Goal: Task Accomplishment & Management: Use online tool/utility

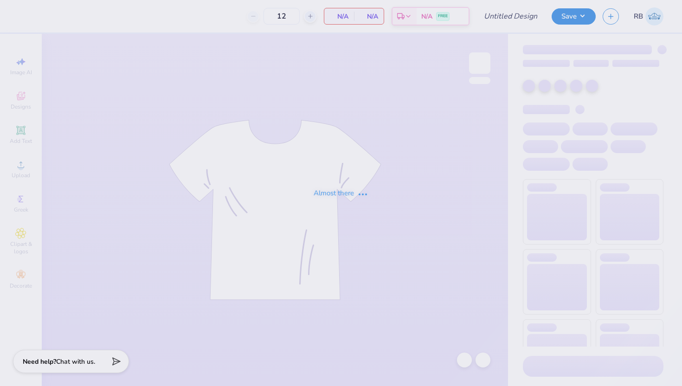
type input "[PERSON_NAME] Bid Day"
type input "150"
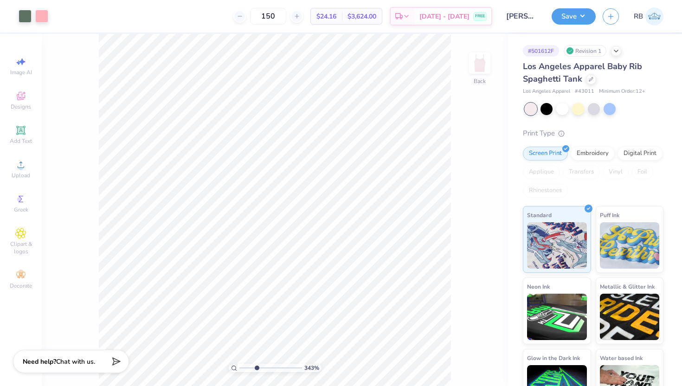
drag, startPoint x: 241, startPoint y: 368, endPoint x: 257, endPoint y: 369, distance: 15.3
type input "3.43"
click at [257, 369] on input "range" at bounding box center [270, 368] width 63 height 8
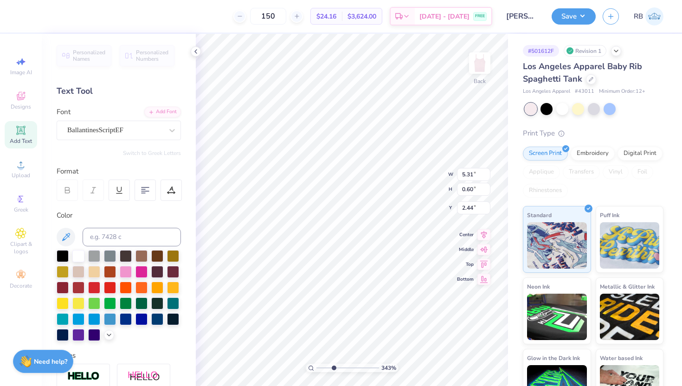
scroll to position [0, 2]
type textarea "Delta Gamma"
type textarea "CHEERS TO MC ’25"
drag, startPoint x: 334, startPoint y: 368, endPoint x: 321, endPoint y: 368, distance: 13.0
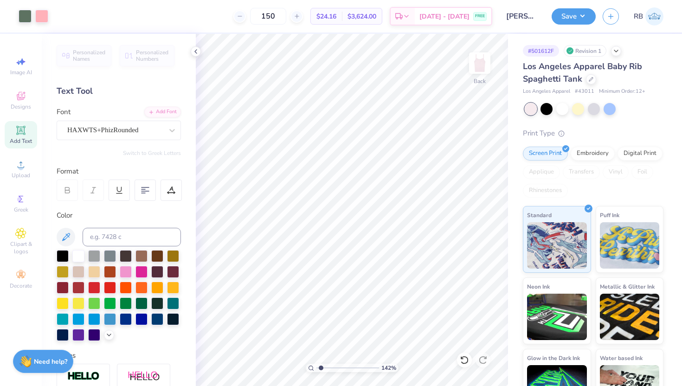
type input "1.42"
click at [321, 368] on input "range" at bounding box center [347, 368] width 63 height 8
click at [473, 201] on input "2.46" at bounding box center [473, 200] width 33 height 13
type input "2.41"
drag, startPoint x: 322, startPoint y: 368, endPoint x: 314, endPoint y: 368, distance: 7.9
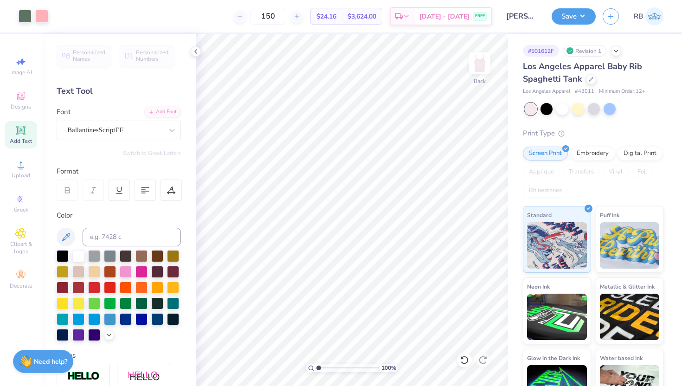
click at [316, 368] on input "range" at bounding box center [347, 368] width 63 height 8
click at [579, 111] on div at bounding box center [578, 108] width 12 height 12
click at [641, 119] on div "Los Angeles Apparel Baby Rib Spaghetti Tank Los Angeles Apparel # 43011 Minimum…" at bounding box center [593, 237] width 141 height 355
drag, startPoint x: 316, startPoint y: 367, endPoint x: 324, endPoint y: 367, distance: 7.9
type input "1.97"
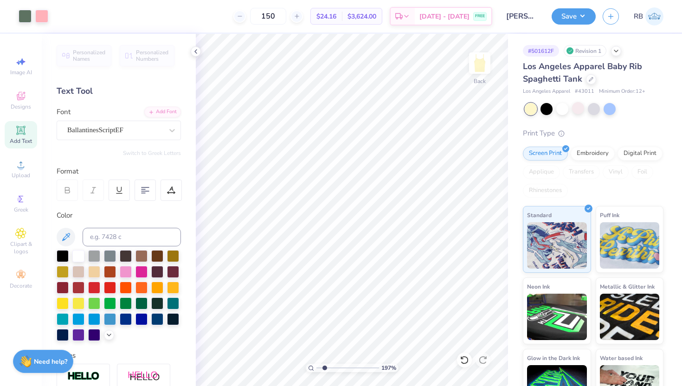
click at [324, 367] on input "range" at bounding box center [347, 368] width 63 height 8
type input "4.23"
type input "0.72"
click at [485, 229] on icon at bounding box center [483, 225] width 13 height 11
click at [472, 201] on input "2.45" at bounding box center [473, 200] width 33 height 13
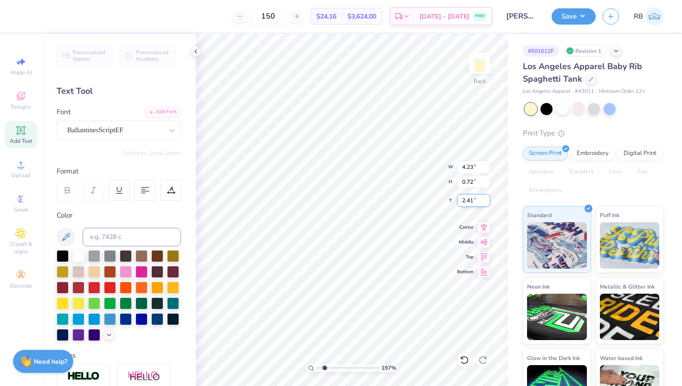
type input "2.41"
click at [485, 200] on input "2.42" at bounding box center [473, 200] width 33 height 13
type input "2.43"
click at [485, 200] on input "2.43" at bounding box center [473, 200] width 33 height 13
drag, startPoint x: 325, startPoint y: 368, endPoint x: 308, endPoint y: 368, distance: 17.2
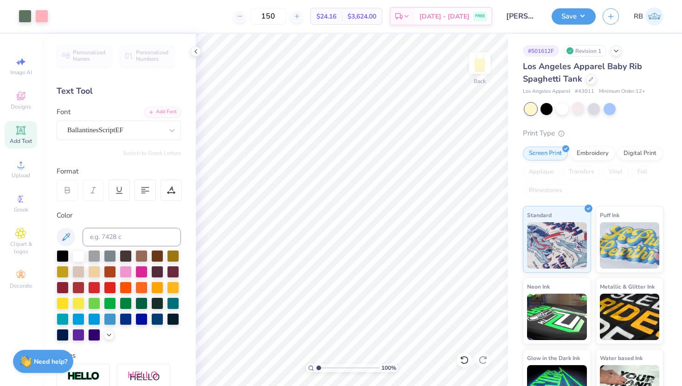
type input "1"
click at [316, 368] on input "range" at bounding box center [347, 368] width 63 height 8
type input "2.09"
type input "0.20"
type input "2.16"
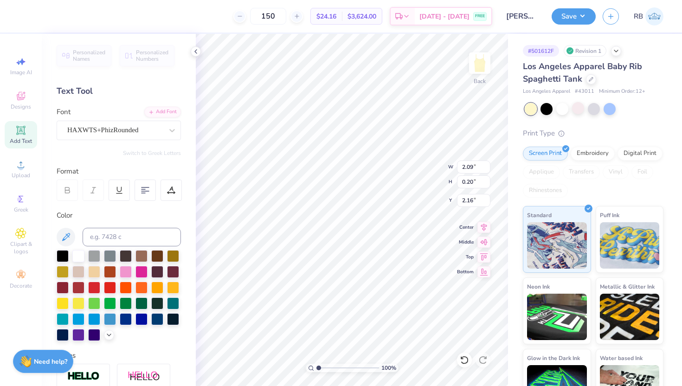
type input "8.95"
type input "2.88"
type input "0.50"
type input "2.09"
type input "0.20"
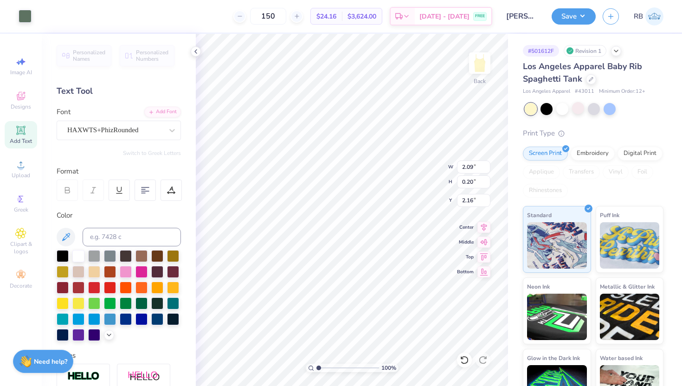
type input "2.23"
click at [465, 362] on icon at bounding box center [464, 359] width 9 height 9
type input "5.46"
type input "1.16"
type input "2.16"
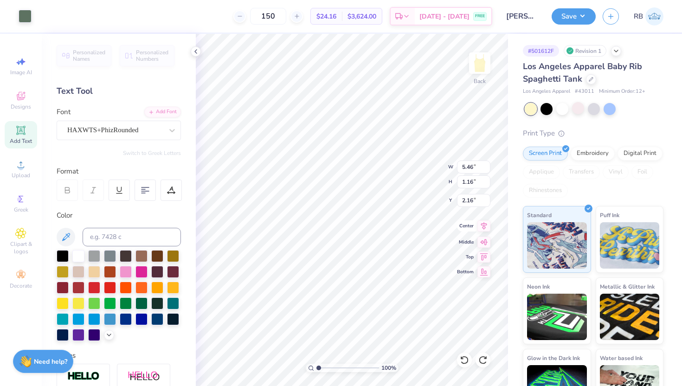
click at [478, 224] on icon at bounding box center [483, 225] width 13 height 11
click at [466, 355] on icon at bounding box center [464, 359] width 9 height 9
click at [485, 360] on icon at bounding box center [482, 359] width 9 height 9
click at [464, 361] on icon at bounding box center [464, 359] width 9 height 9
click at [483, 228] on icon at bounding box center [483, 225] width 13 height 11
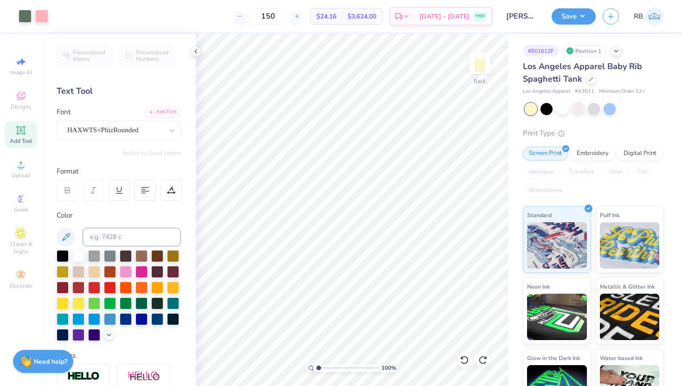
click at [287, 366] on div "100 %" at bounding box center [352, 210] width 352 height 352
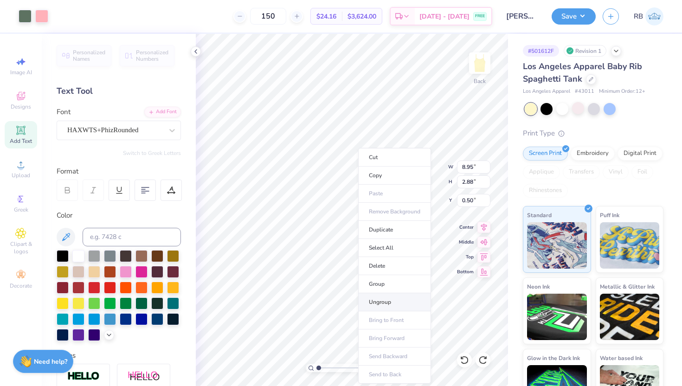
click at [375, 299] on li "Ungroup" at bounding box center [394, 302] width 73 height 18
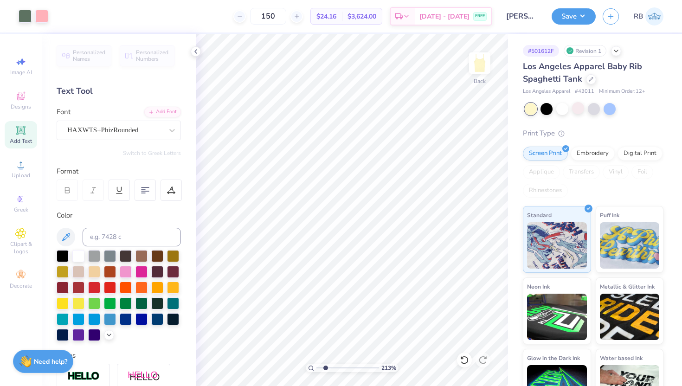
drag, startPoint x: 318, startPoint y: 367, endPoint x: 326, endPoint y: 367, distance: 7.4
click at [326, 367] on input "range" at bounding box center [347, 368] width 63 height 8
drag, startPoint x: 326, startPoint y: 366, endPoint x: 319, endPoint y: 366, distance: 7.0
type input "1.1"
click at [319, 366] on input "range" at bounding box center [347, 368] width 63 height 8
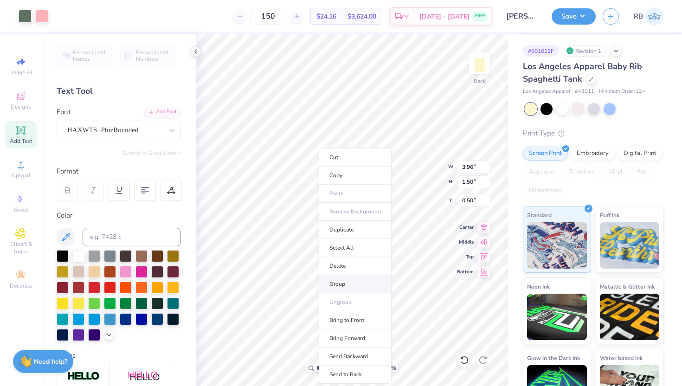
click at [345, 281] on li "Group" at bounding box center [355, 284] width 73 height 18
type input "2.06"
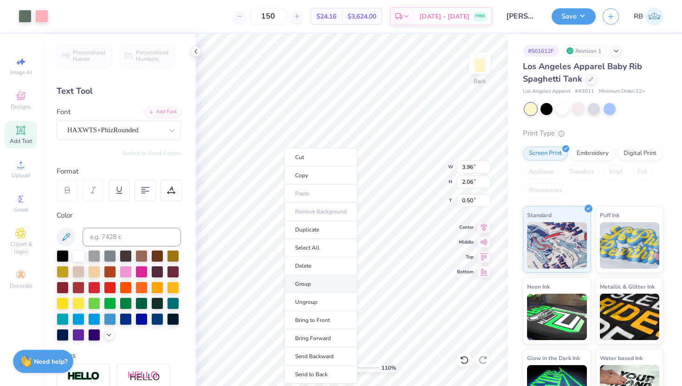
click at [303, 283] on li "Group" at bounding box center [320, 284] width 73 height 18
type input "3.43"
type input "1.50"
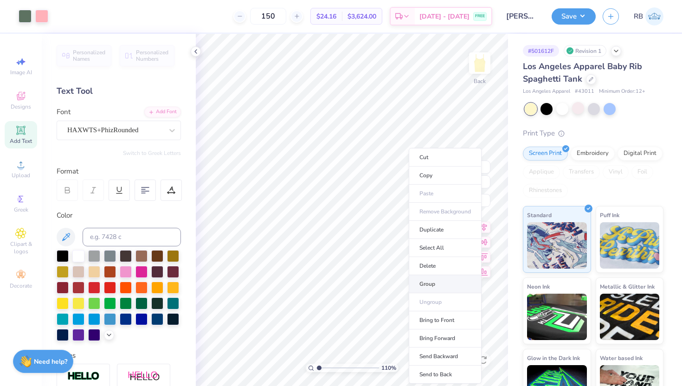
click at [441, 283] on li "Group" at bounding box center [445, 284] width 73 height 18
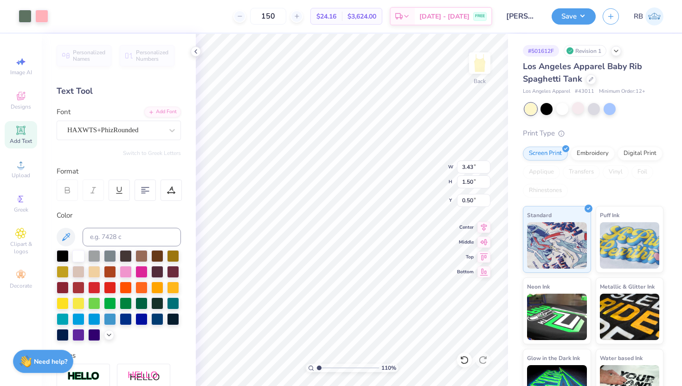
type input "3.96"
type input "2.06"
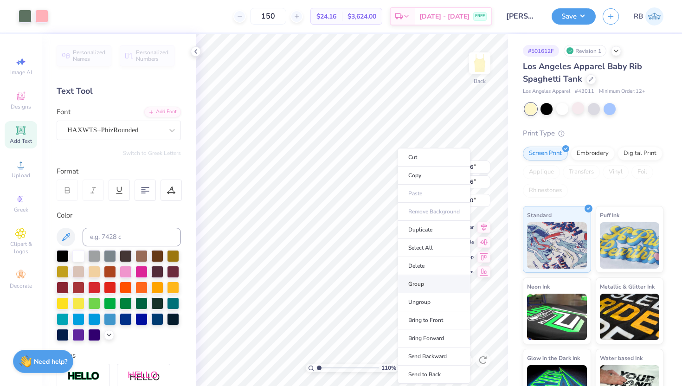
click at [414, 277] on li "Group" at bounding box center [434, 284] width 73 height 18
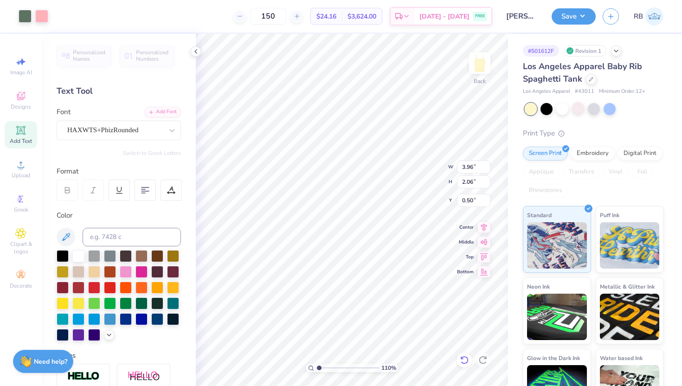
click at [464, 354] on div at bounding box center [464, 360] width 15 height 15
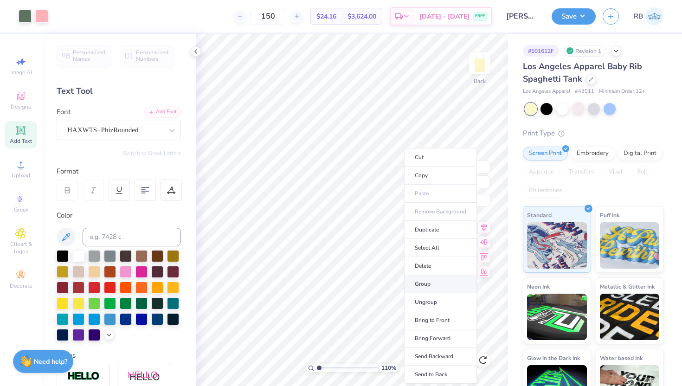
click at [425, 283] on li "Group" at bounding box center [440, 284] width 73 height 18
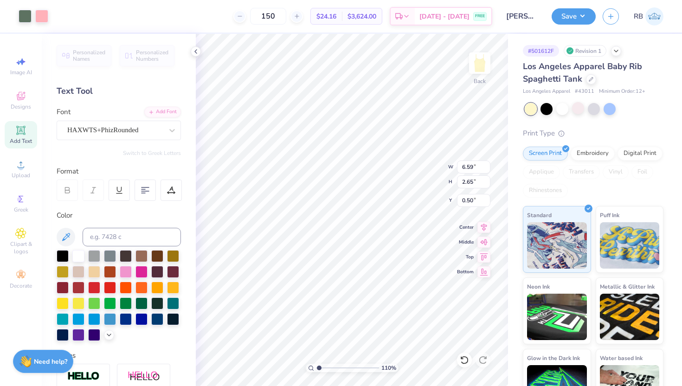
type input "3.96"
type input "2.06"
type input "8.95"
click at [336, 287] on li "Group" at bounding box center [357, 284] width 73 height 18
click at [353, 370] on li "Send to Back" at bounding box center [365, 375] width 73 height 18
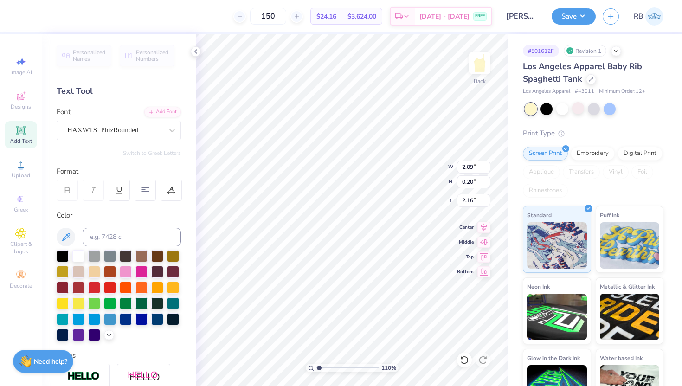
type input "5.46"
type input "1.16"
click at [480, 227] on icon at bounding box center [483, 225] width 13 height 11
click at [467, 357] on icon at bounding box center [464, 359] width 9 height 9
click at [484, 360] on icon at bounding box center [482, 359] width 9 height 9
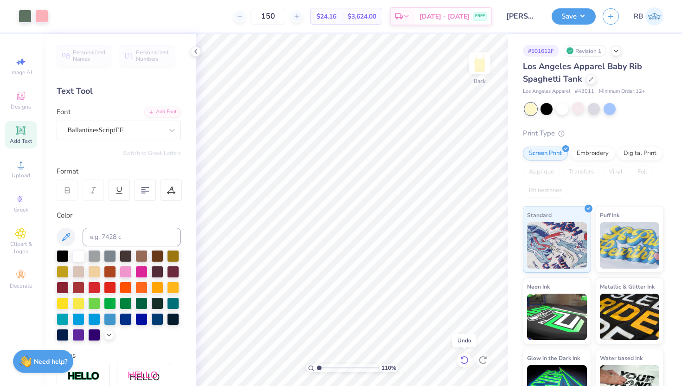
click at [466, 359] on icon at bounding box center [464, 359] width 9 height 9
drag, startPoint x: 321, startPoint y: 368, endPoint x: 330, endPoint y: 370, distance: 9.4
type input "2.89"
click at [330, 370] on input "range" at bounding box center [347, 368] width 63 height 8
type input "4.53"
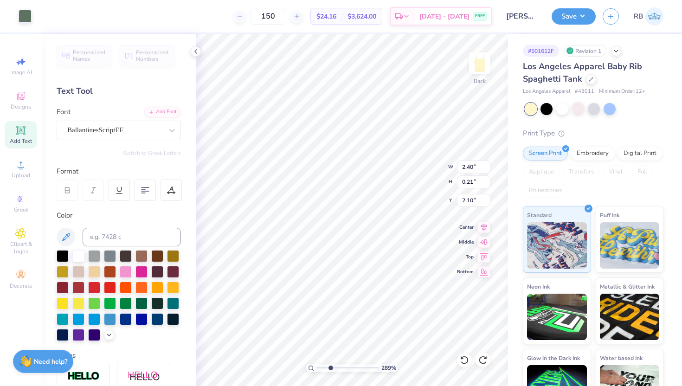
type input "1.28"
click at [486, 226] on icon at bounding box center [483, 225] width 13 height 11
click at [463, 361] on icon at bounding box center [464, 359] width 9 height 9
click at [484, 361] on icon at bounding box center [482, 359] width 9 height 9
click at [462, 355] on icon at bounding box center [464, 359] width 9 height 9
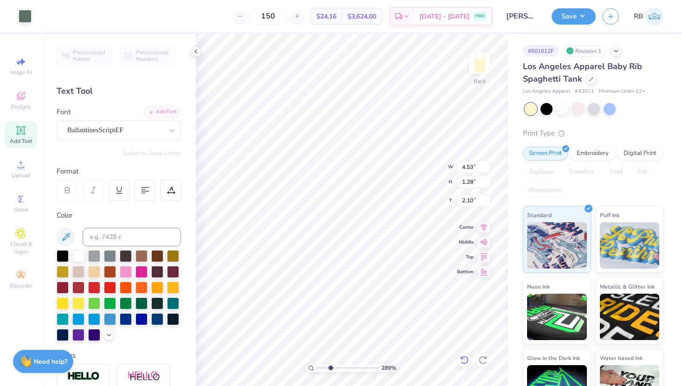
type input "5.46"
click at [462, 355] on icon at bounding box center [464, 359] width 9 height 9
click at [484, 360] on icon at bounding box center [482, 359] width 9 height 9
click at [484, 226] on icon at bounding box center [484, 226] width 6 height 8
click at [480, 223] on icon at bounding box center [483, 225] width 13 height 11
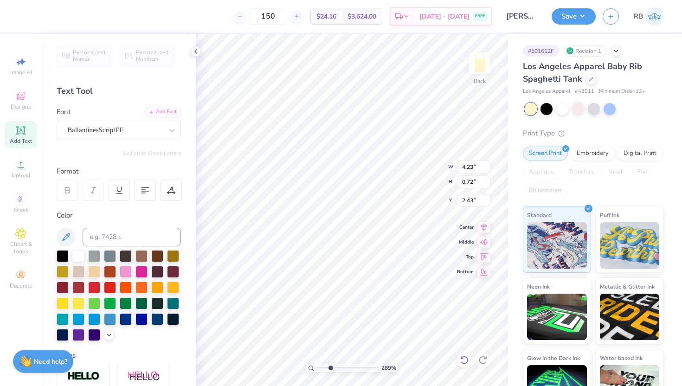
click at [465, 354] on div at bounding box center [464, 360] width 15 height 15
type input "0.99"
type input "2.16"
click at [487, 224] on icon at bounding box center [483, 225] width 13 height 11
click at [464, 358] on icon at bounding box center [464, 359] width 9 height 9
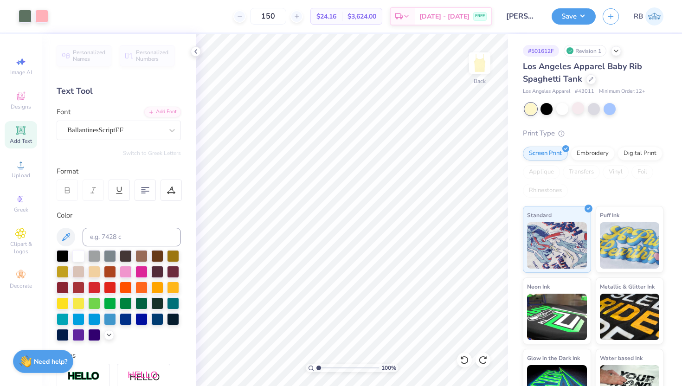
drag, startPoint x: 329, startPoint y: 368, endPoint x: 307, endPoint y: 368, distance: 22.3
type input "1"
click at [316, 368] on input "range" at bounding box center [347, 368] width 63 height 8
click at [465, 357] on icon at bounding box center [464, 359] width 9 height 9
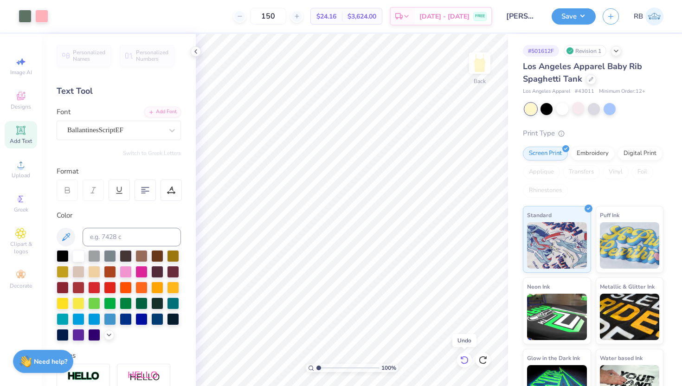
click at [465, 357] on icon at bounding box center [464, 359] width 9 height 9
click at [482, 361] on icon at bounding box center [482, 359] width 9 height 9
click at [481, 225] on icon at bounding box center [483, 225] width 13 height 11
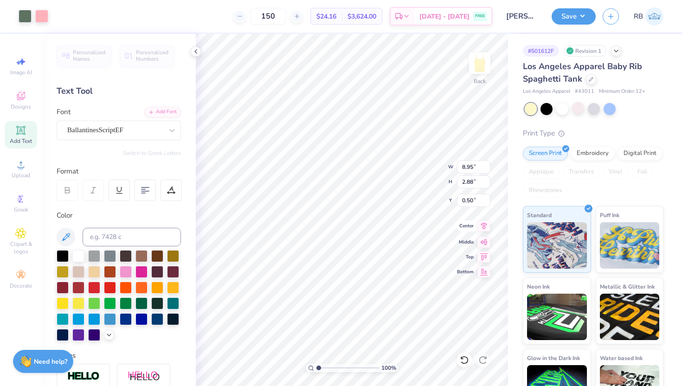
click at [481, 225] on icon at bounding box center [483, 225] width 13 height 11
click at [484, 226] on icon at bounding box center [484, 226] width 6 height 8
click at [464, 356] on icon at bounding box center [464, 360] width 8 height 8
click at [482, 361] on icon at bounding box center [482, 359] width 9 height 9
type input "5.46"
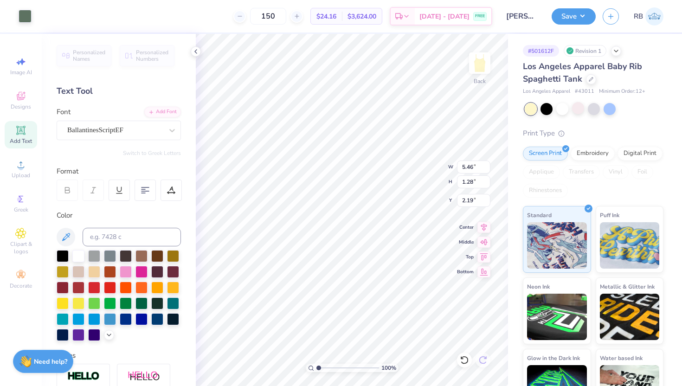
type input "1.28"
click at [467, 358] on icon at bounding box center [464, 360] width 8 height 8
type input "2.10"
click at [464, 359] on icon at bounding box center [464, 359] width 9 height 9
click at [579, 111] on div at bounding box center [578, 108] width 12 height 12
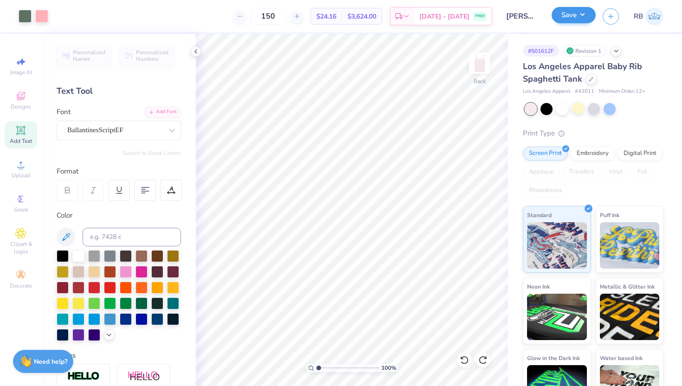
click at [579, 24] on div "Save" at bounding box center [574, 16] width 44 height 16
click at [575, 15] on button "Save" at bounding box center [574, 15] width 44 height 16
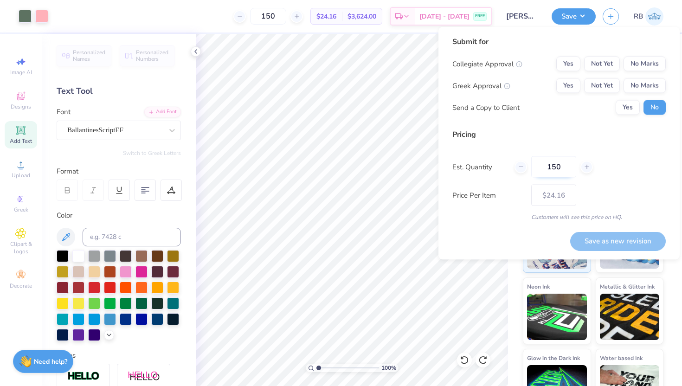
click at [552, 169] on input "150" at bounding box center [553, 166] width 45 height 21
type input "270"
type input "$23.36"
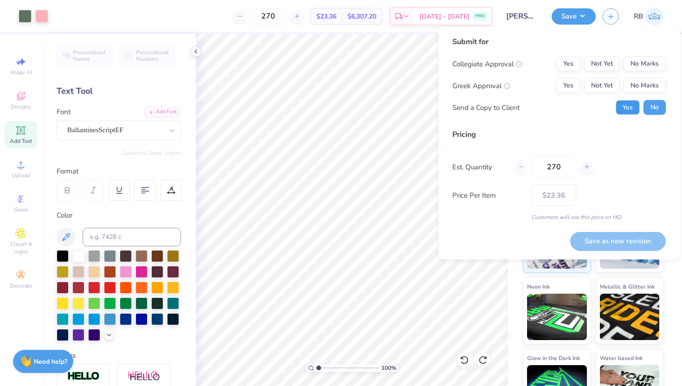
type input "270"
click at [635, 107] on button "Yes" at bounding box center [628, 107] width 24 height 15
click at [578, 90] on button "Yes" at bounding box center [568, 85] width 24 height 15
click at [637, 67] on button "No Marks" at bounding box center [645, 64] width 42 height 15
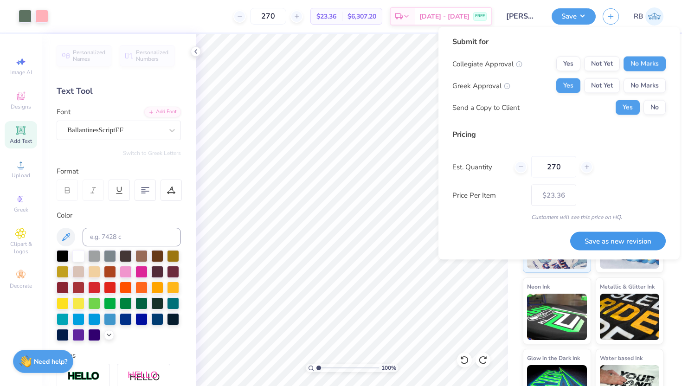
click at [600, 243] on button "Save as new revision" at bounding box center [618, 241] width 96 height 19
type input "$23.36"
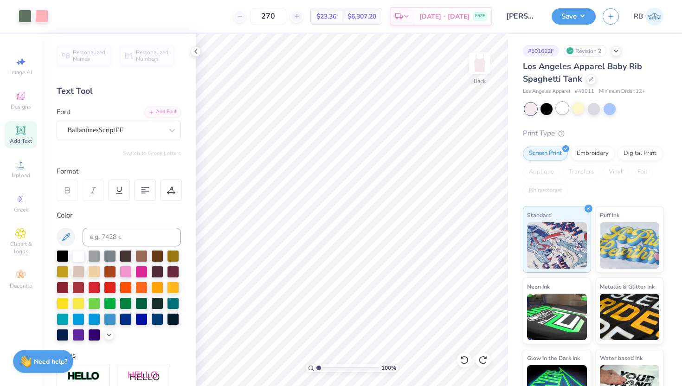
click at [565, 109] on div at bounding box center [562, 108] width 12 height 12
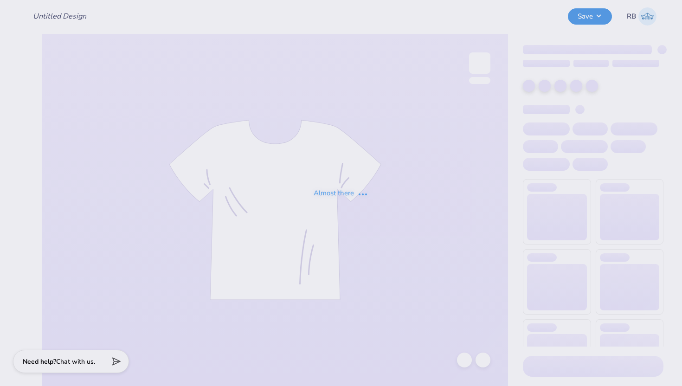
type input "[PERSON_NAME] Bid Day"
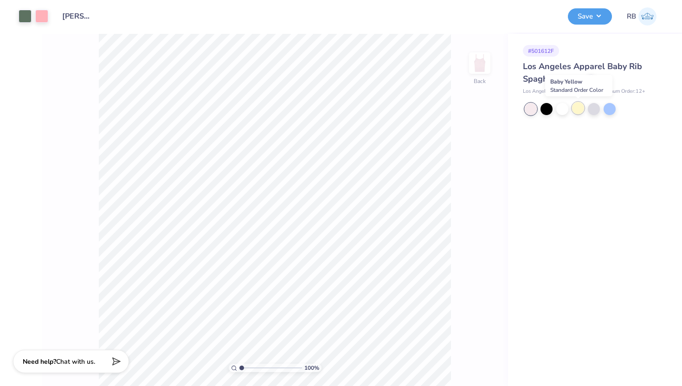
click at [577, 113] on div at bounding box center [578, 108] width 12 height 12
click at [600, 13] on button "Save" at bounding box center [590, 15] width 44 height 16
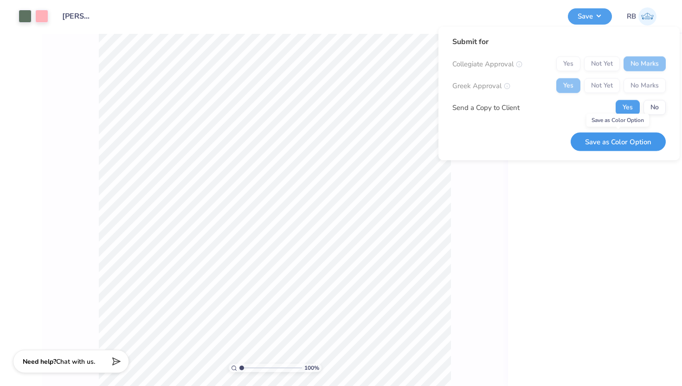
click at [620, 141] on button "Save as Color Option" at bounding box center [618, 141] width 95 height 19
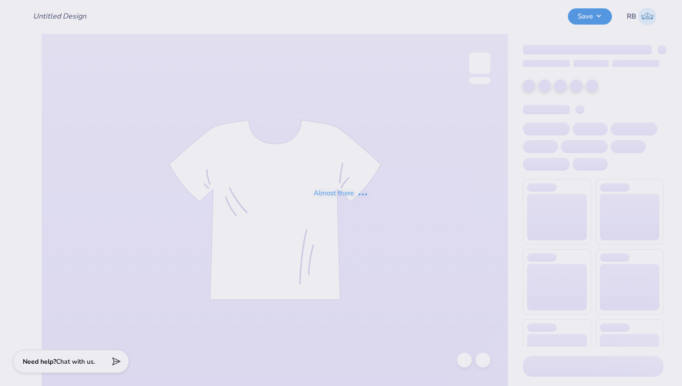
type input "[PERSON_NAME] Bid Day"
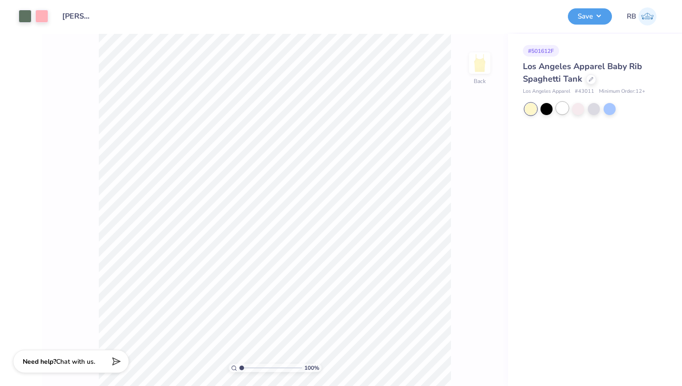
click at [565, 108] on div at bounding box center [562, 108] width 12 height 12
click at [594, 13] on button "Save" at bounding box center [590, 15] width 44 height 16
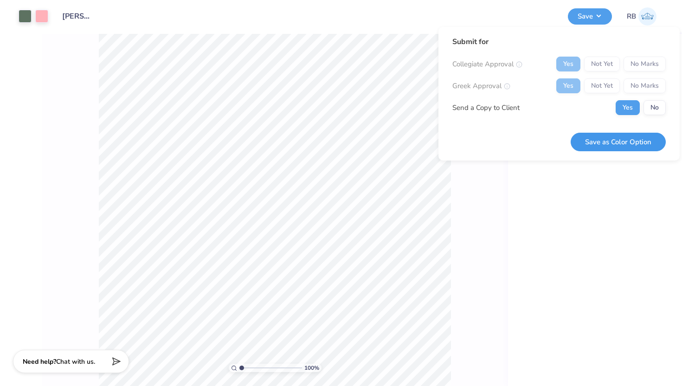
click at [612, 139] on button "Save as Color Option" at bounding box center [618, 142] width 95 height 19
